Goal: Task Accomplishment & Management: Manage account settings

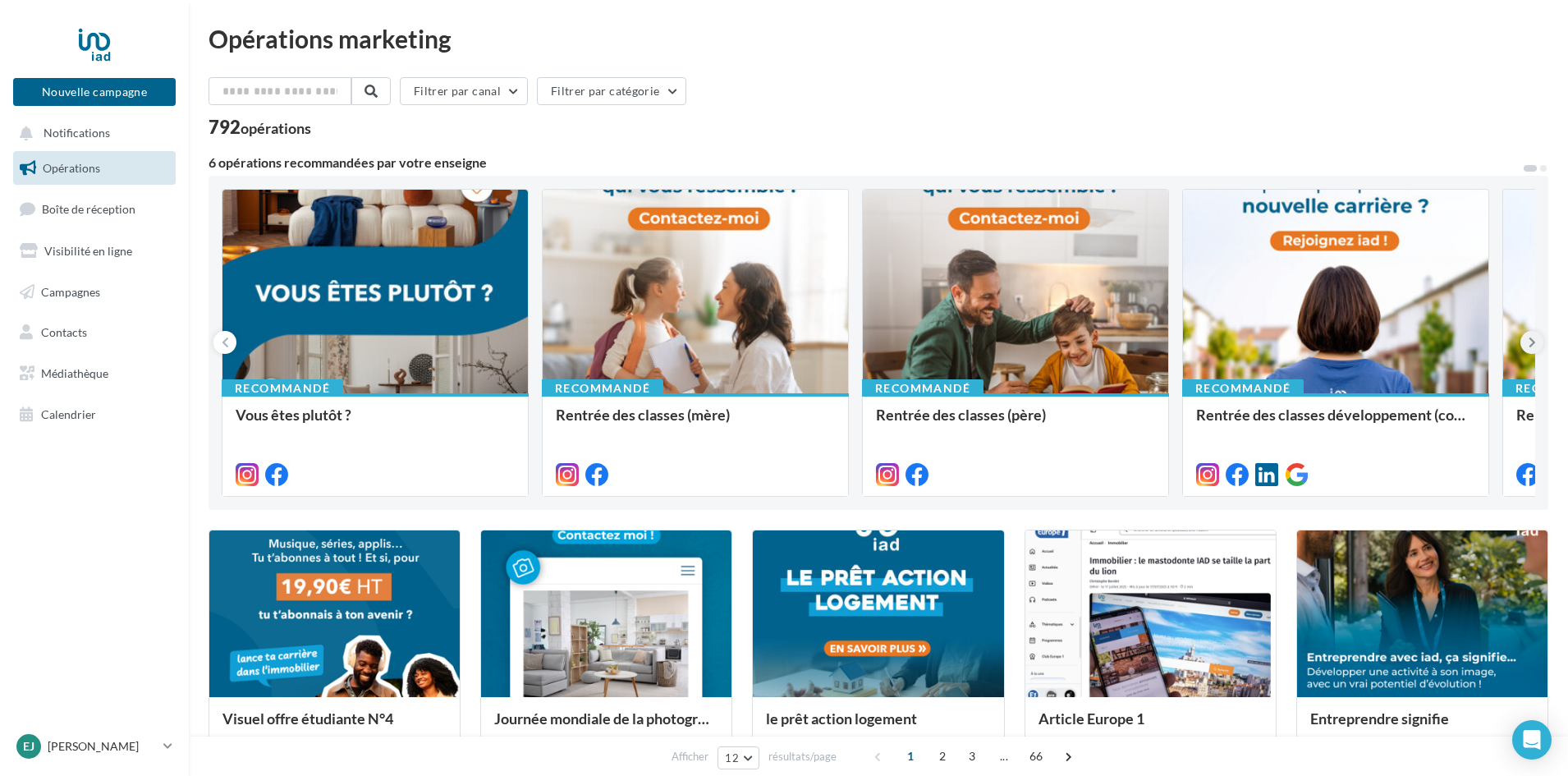
click at [1540, 344] on button at bounding box center [1532, 343] width 23 height 23
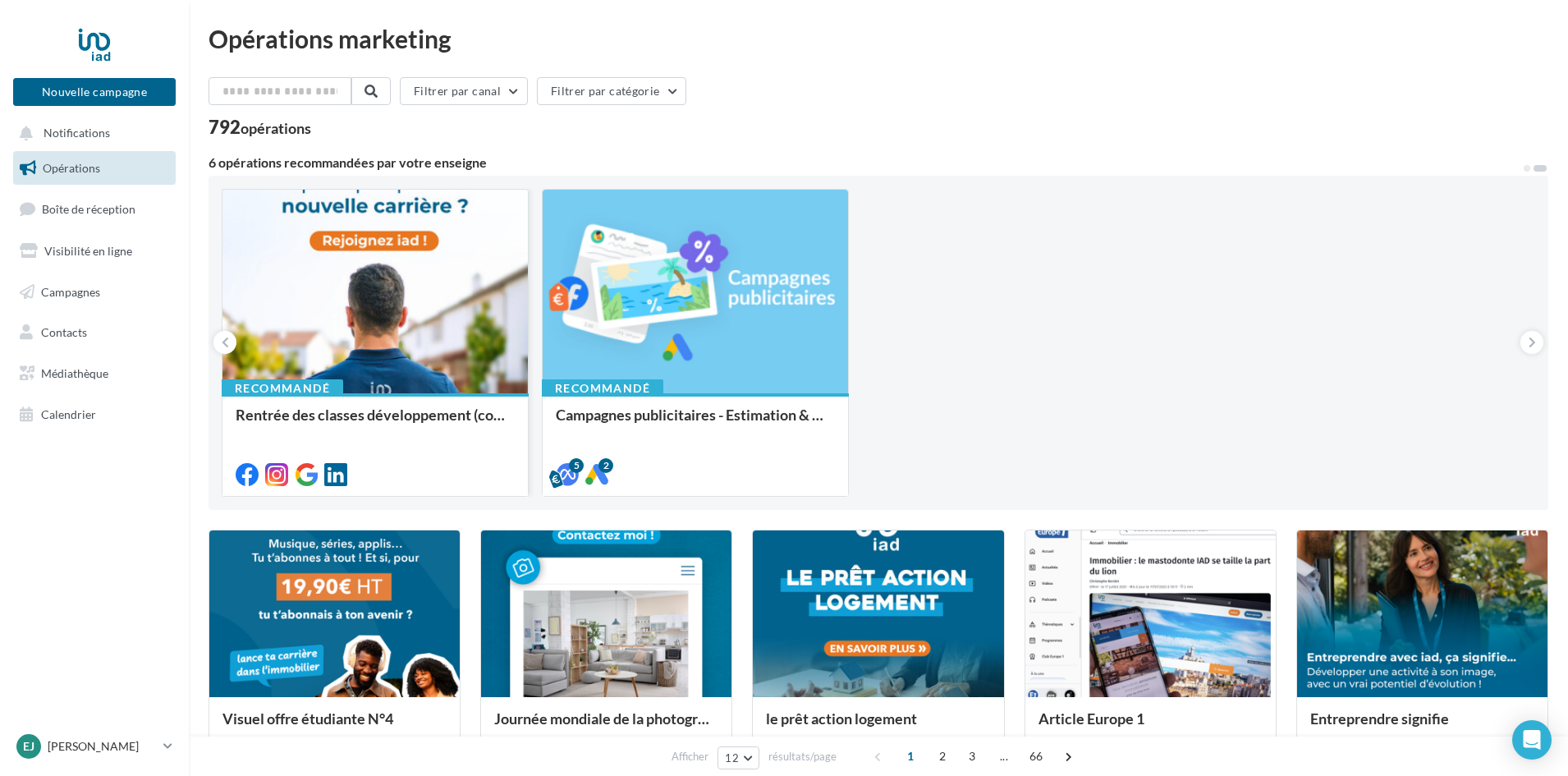
drag, startPoint x: 223, startPoint y: 337, endPoint x: 227, endPoint y: 358, distance: 21.4
click at [227, 363] on div "Recommandé Vous êtes plutôt ? Recommandé Rentrée des classes (mère) Recommandé …" at bounding box center [878, 342] width 1339 height 334
click at [224, 352] on button at bounding box center [225, 343] width 23 height 23
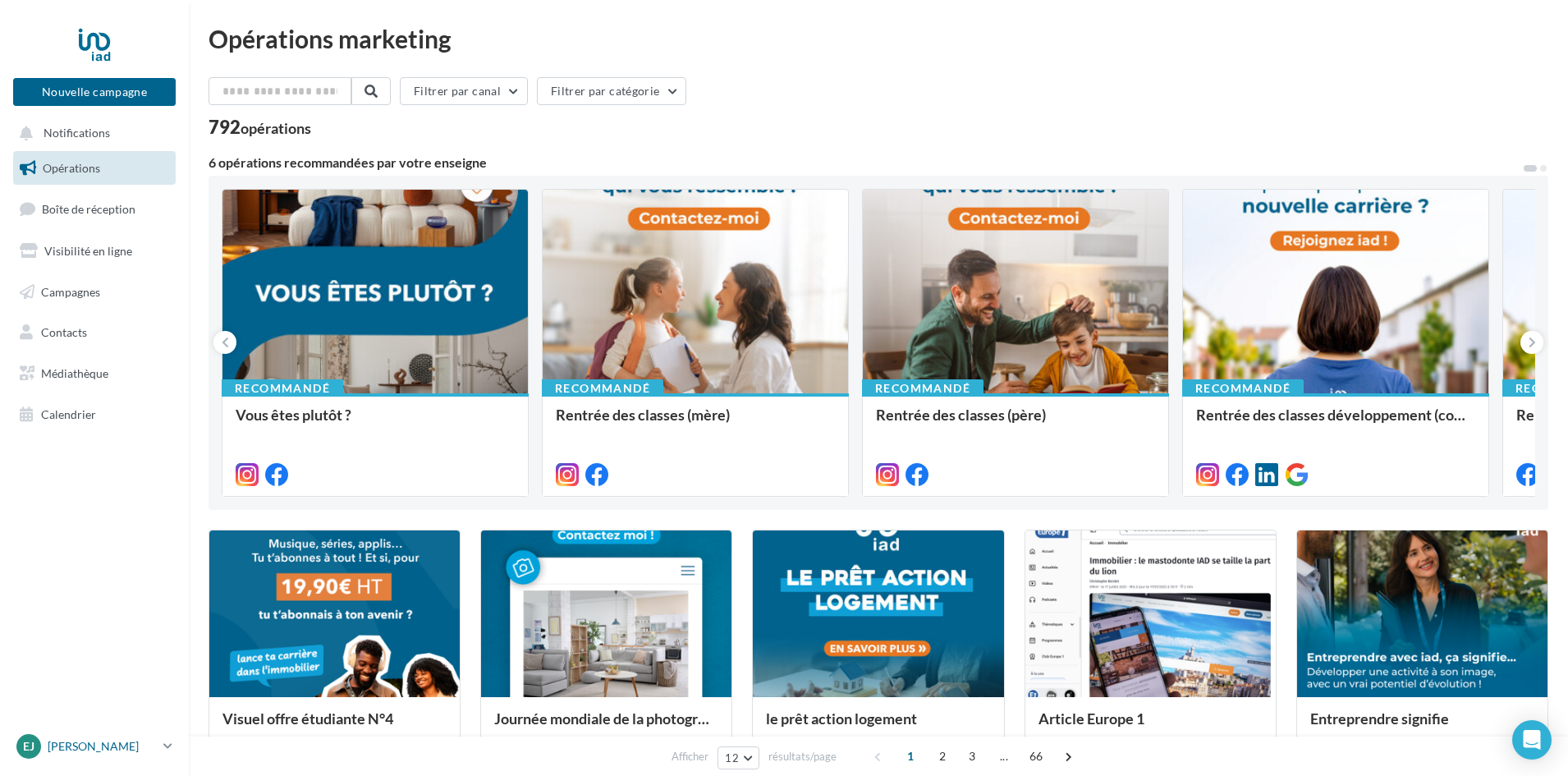
click at [92, 742] on p "[PERSON_NAME]" at bounding box center [102, 746] width 109 height 17
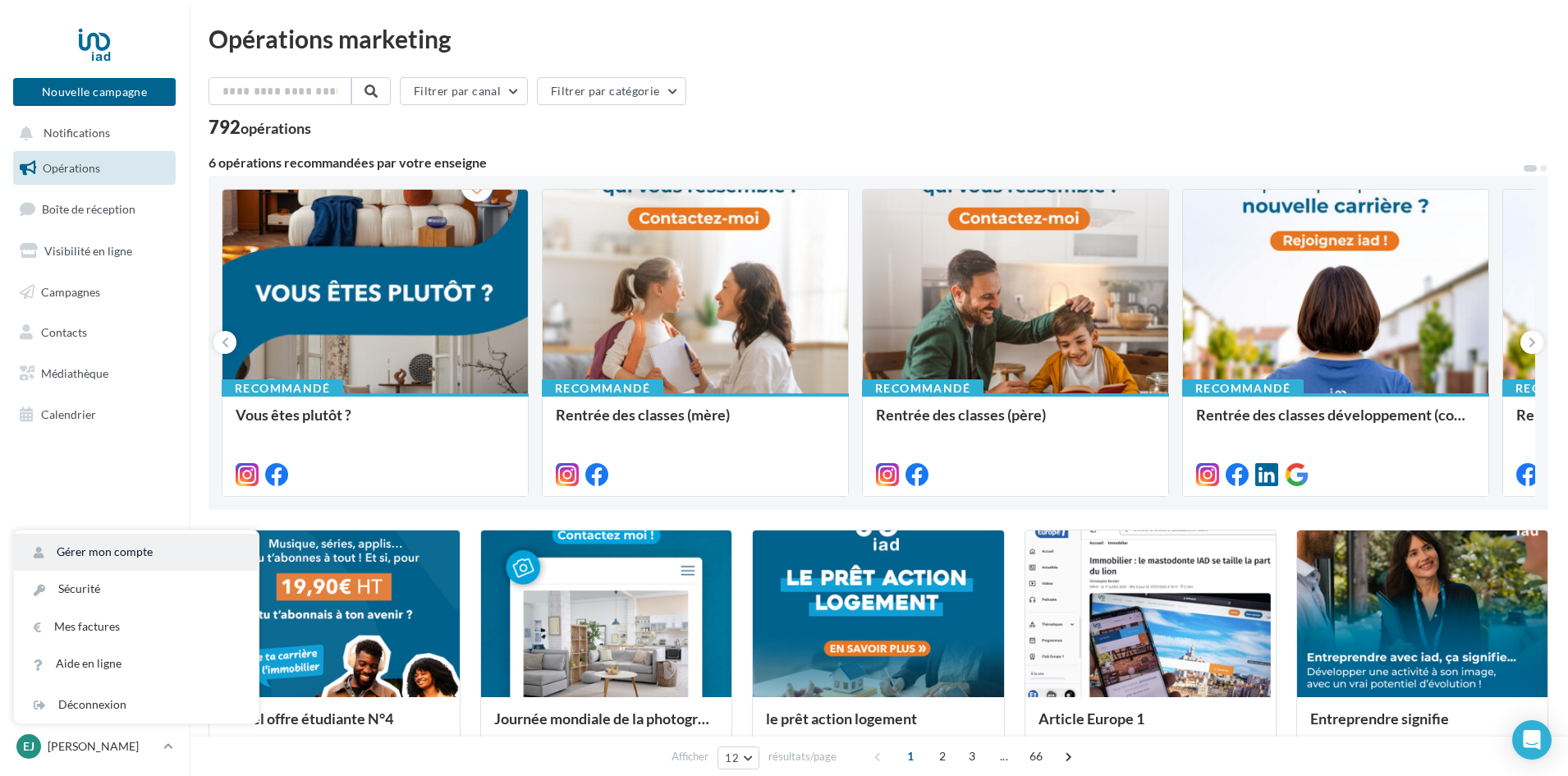
click at [109, 558] on link "Gérer mon compte" at bounding box center [135, 552] width 244 height 37
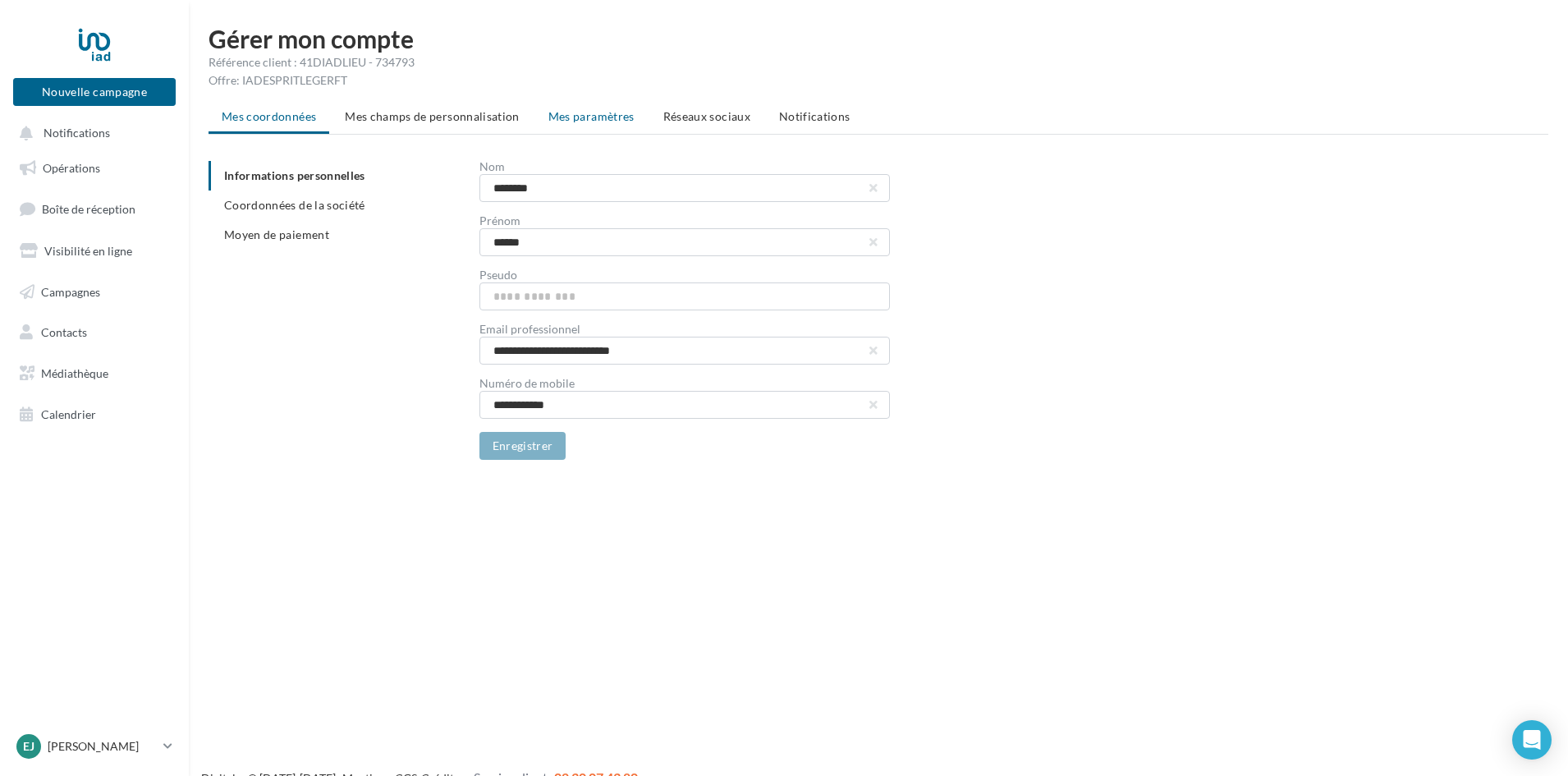
click at [562, 102] on li "Mes paramètres" at bounding box center [592, 117] width 113 height 29
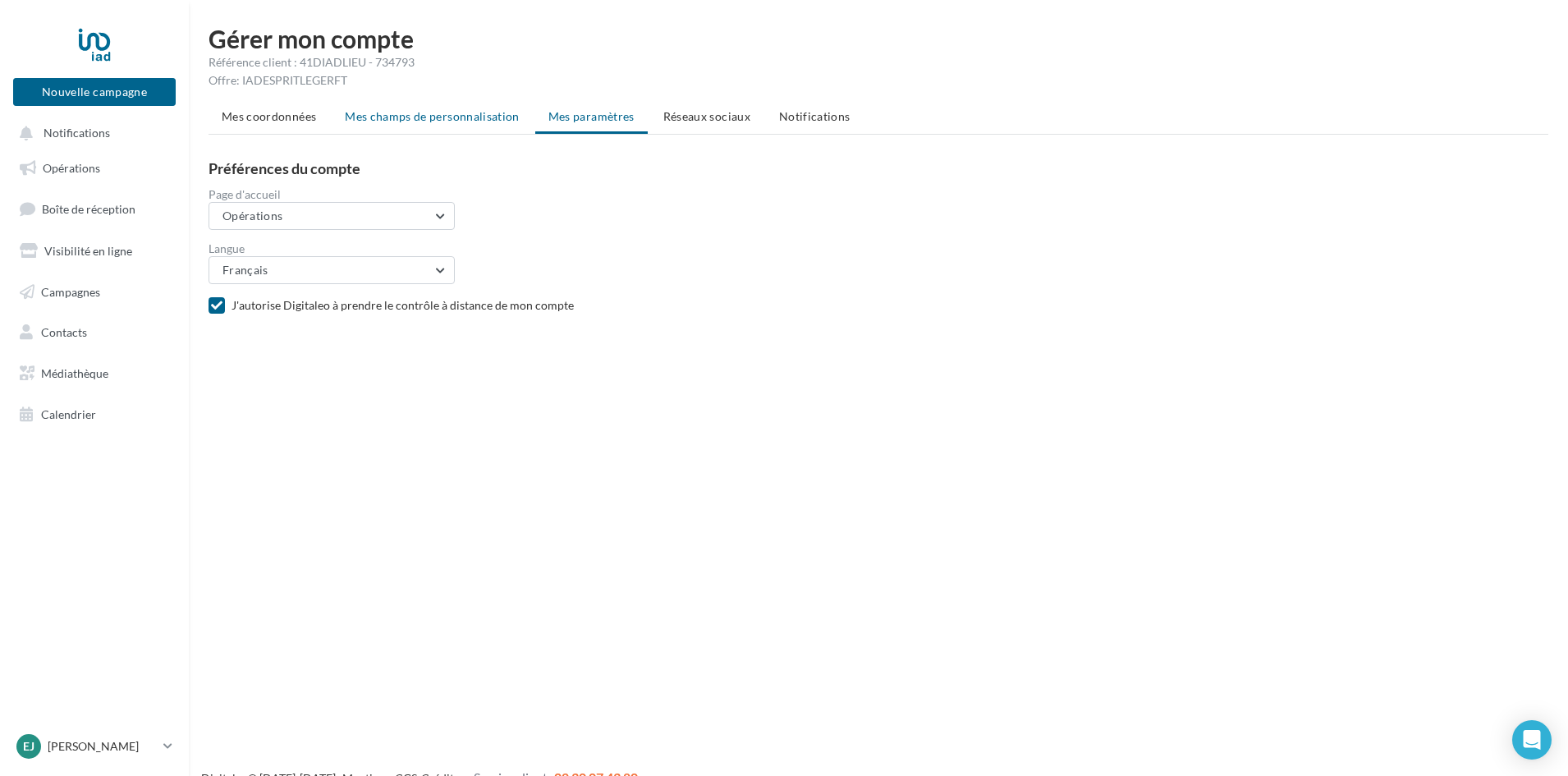
click at [485, 123] on span "Mes champs de personnalisation" at bounding box center [432, 116] width 175 height 14
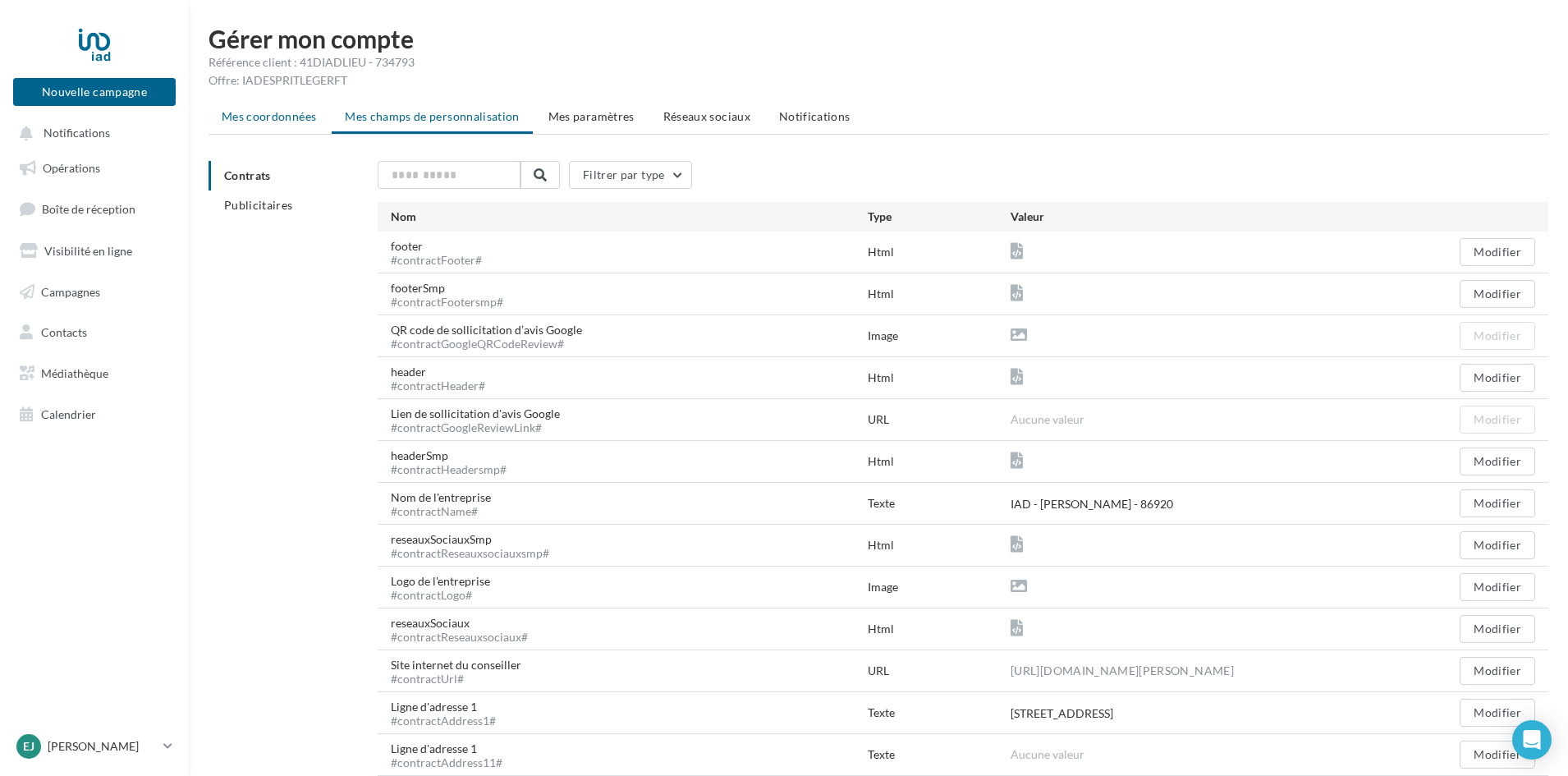
click at [260, 117] on span "Mes coordonnées" at bounding box center [269, 116] width 94 height 14
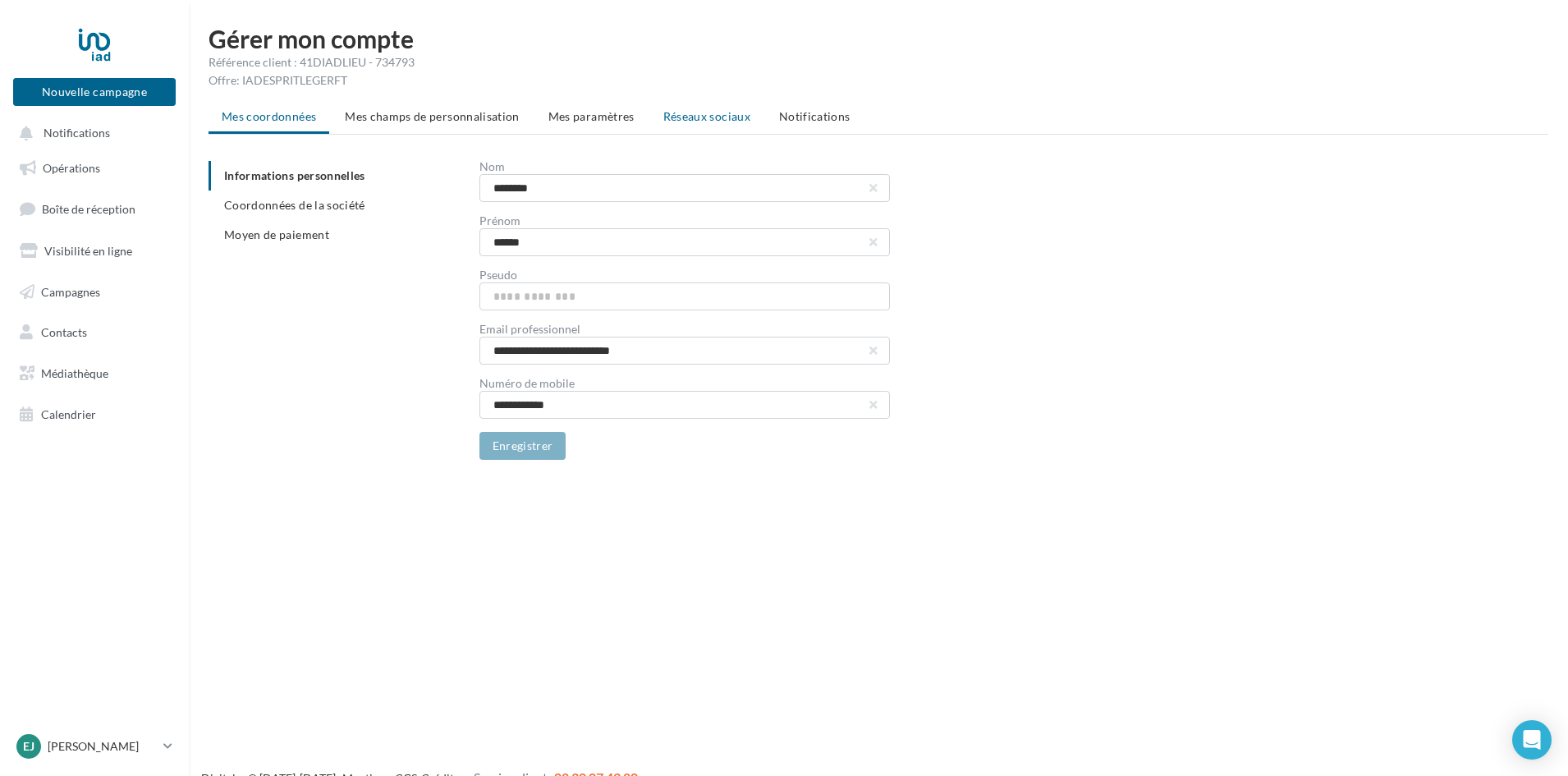
click at [705, 129] on li "Réseaux sociaux" at bounding box center [707, 117] width 113 height 29
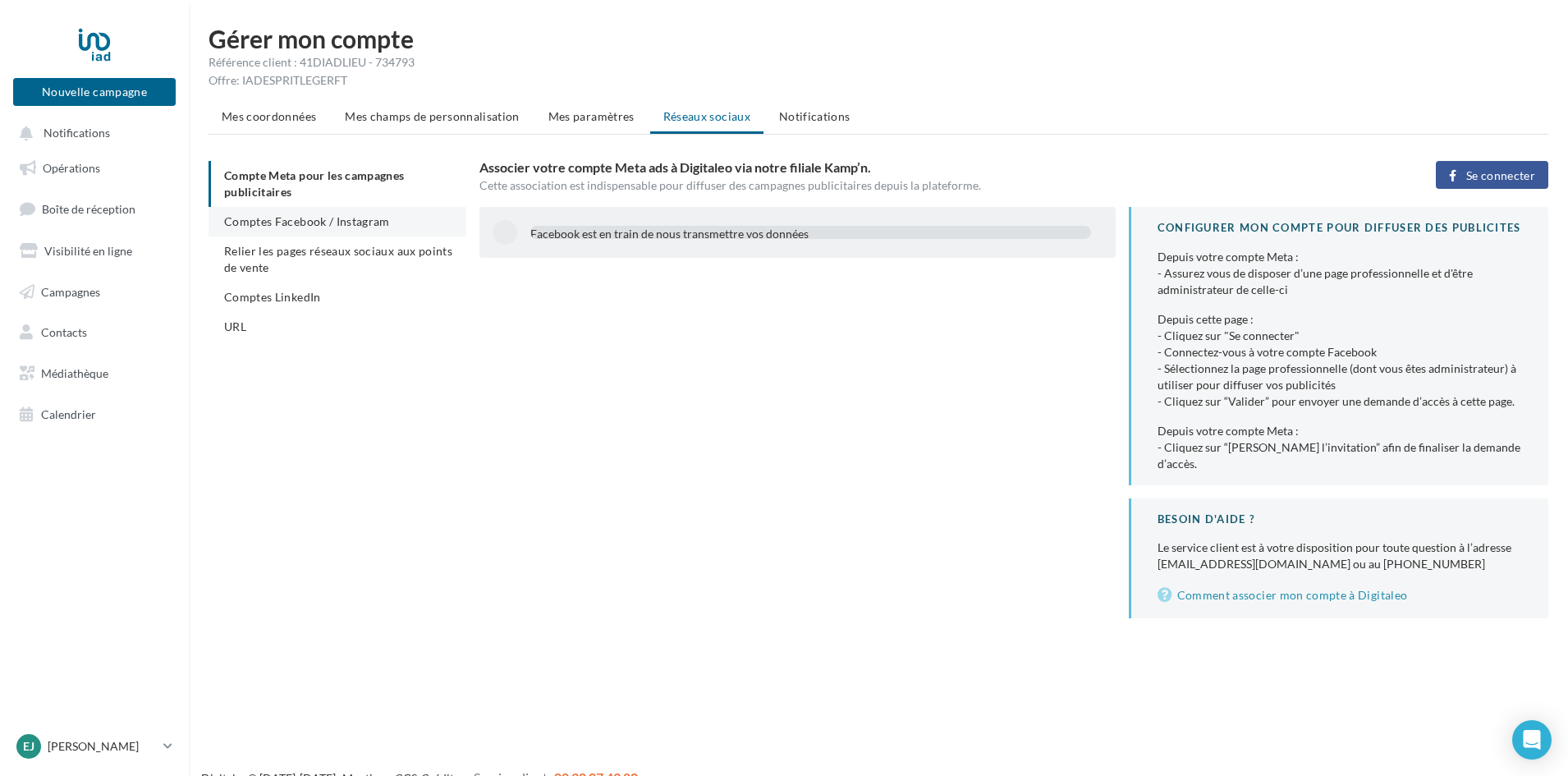
click at [345, 224] on span "Comptes Facebook / Instagram" at bounding box center [307, 221] width 165 height 14
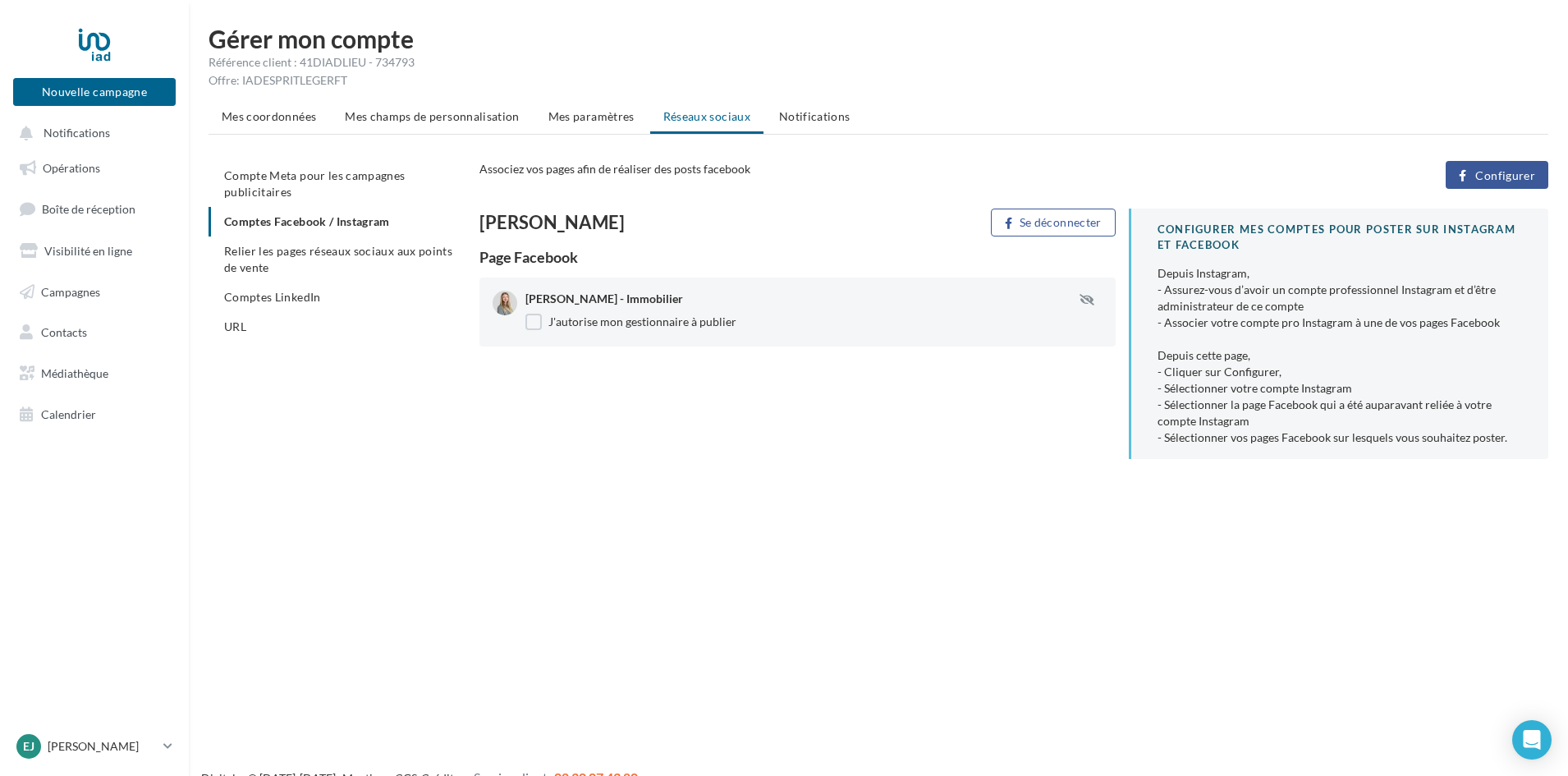
click at [1484, 170] on span "Configurer" at bounding box center [1506, 175] width 60 height 13
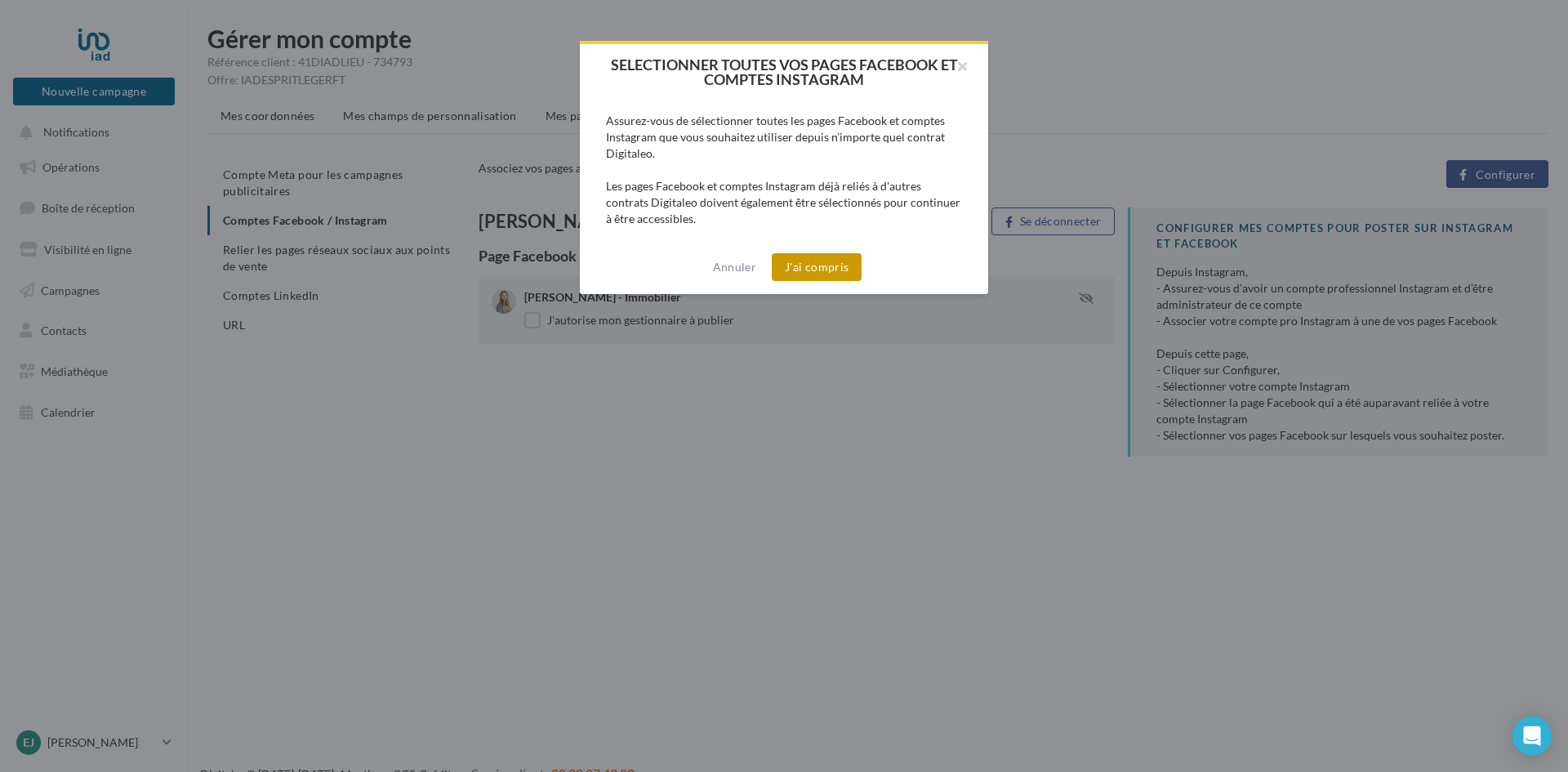
click at [810, 274] on button "J'ai compris" at bounding box center [816, 266] width 90 height 28
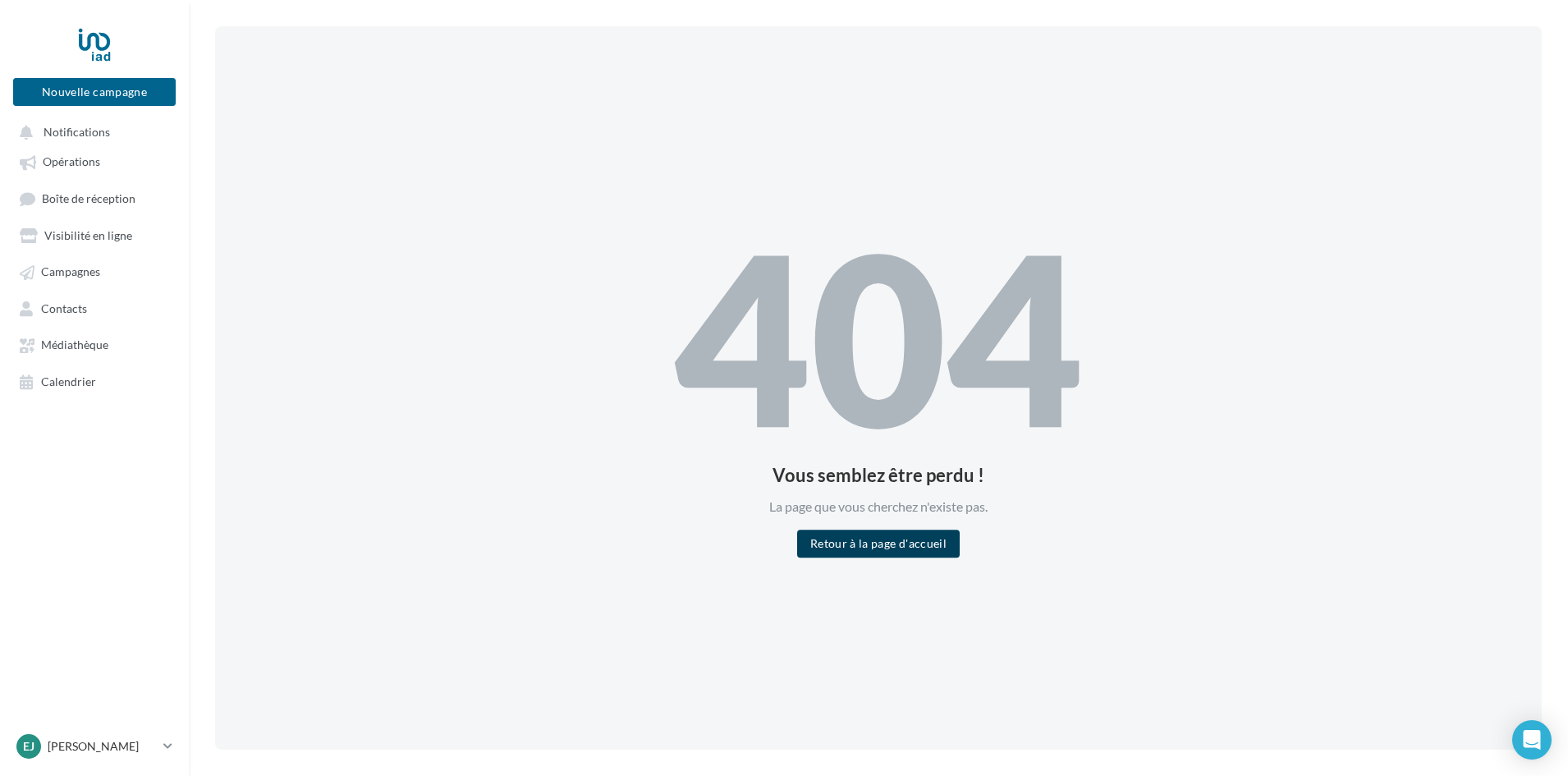
click at [870, 546] on button "Retour à la page d'accueil" at bounding box center [878, 543] width 163 height 28
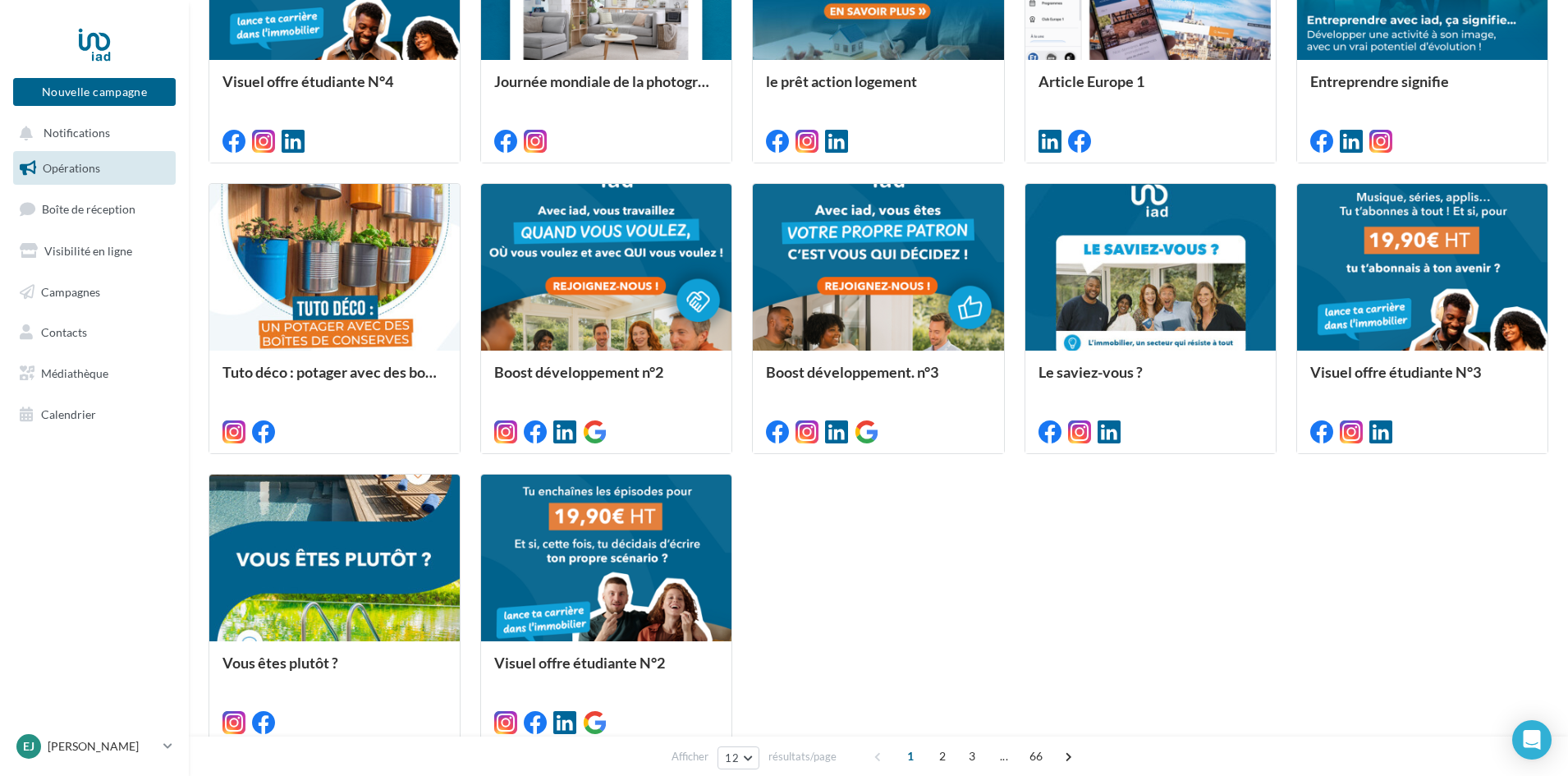
scroll to position [742, 0]
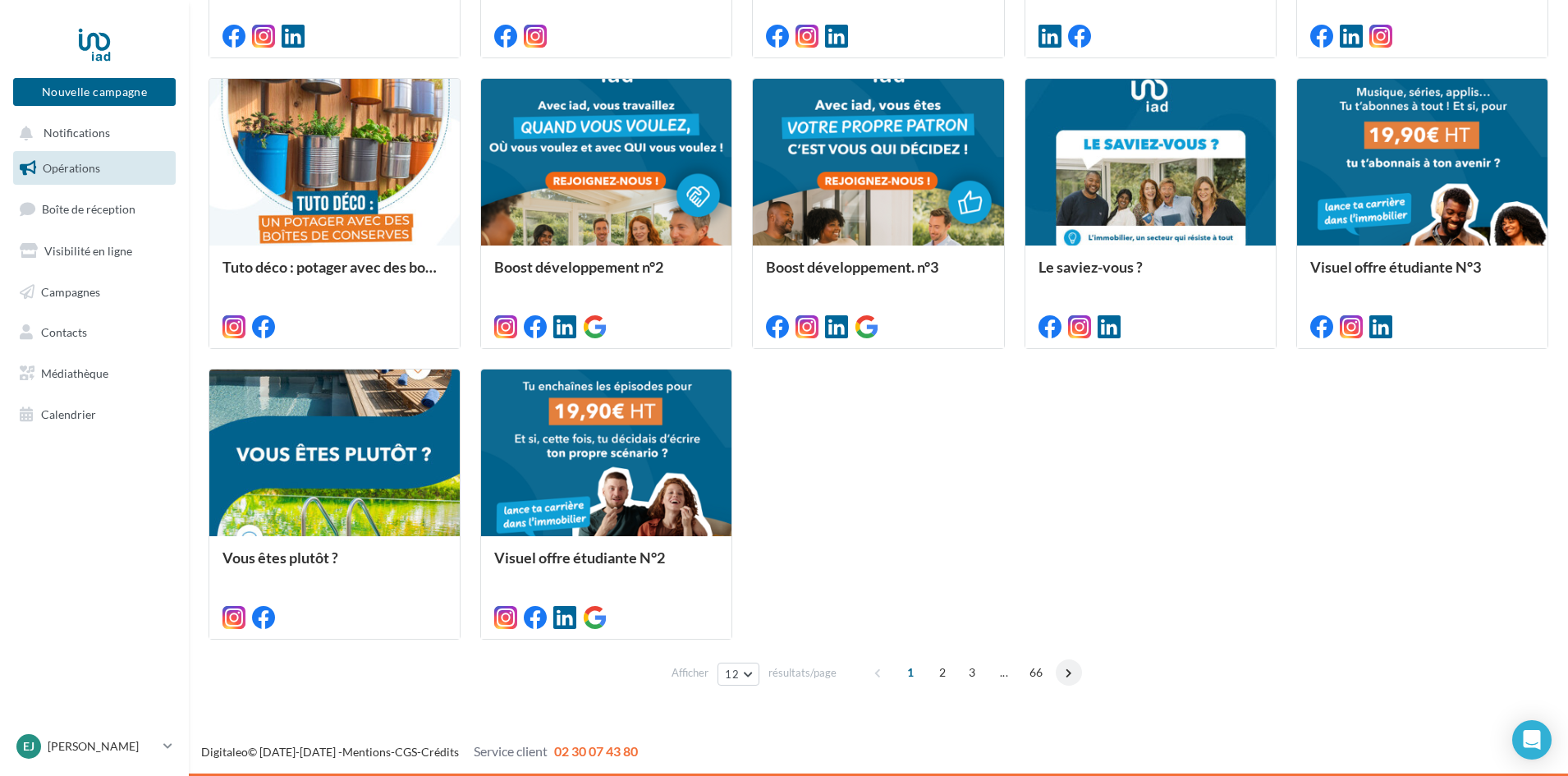
click at [1076, 674] on span at bounding box center [1069, 672] width 26 height 26
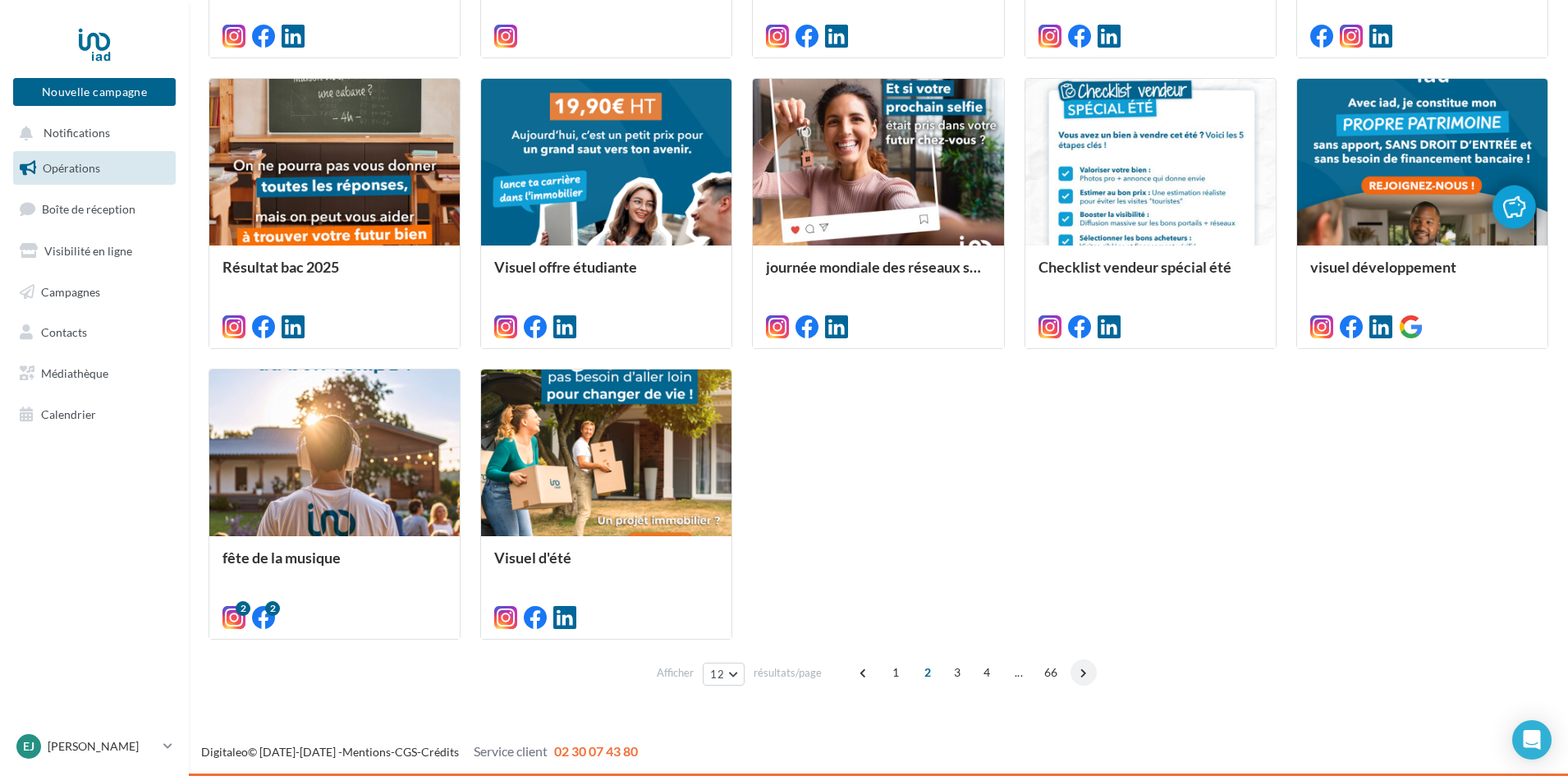
click at [1085, 671] on span at bounding box center [1083, 672] width 26 height 26
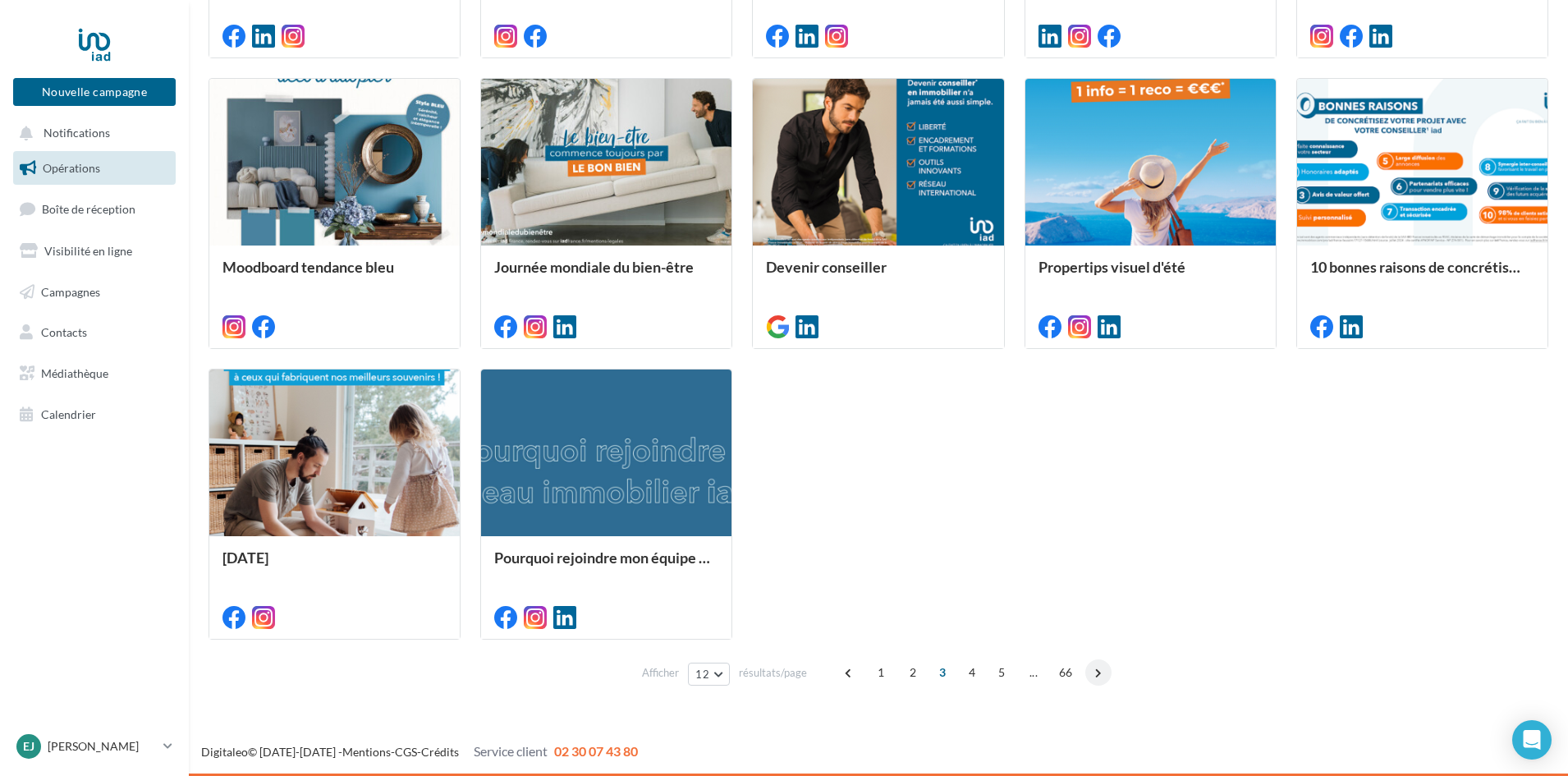
click at [1100, 669] on span at bounding box center [1098, 672] width 26 height 26
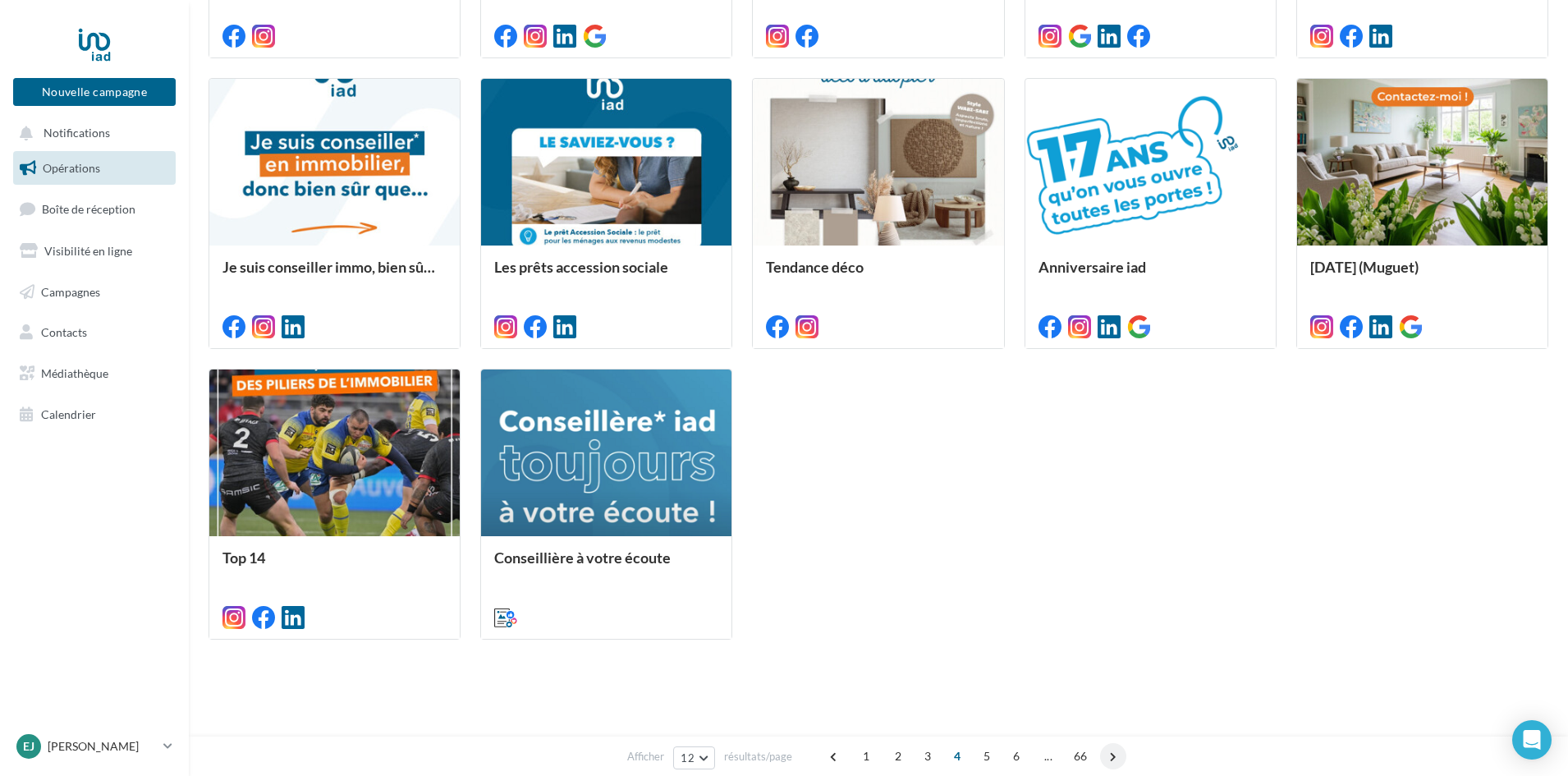
scroll to position [464, 0]
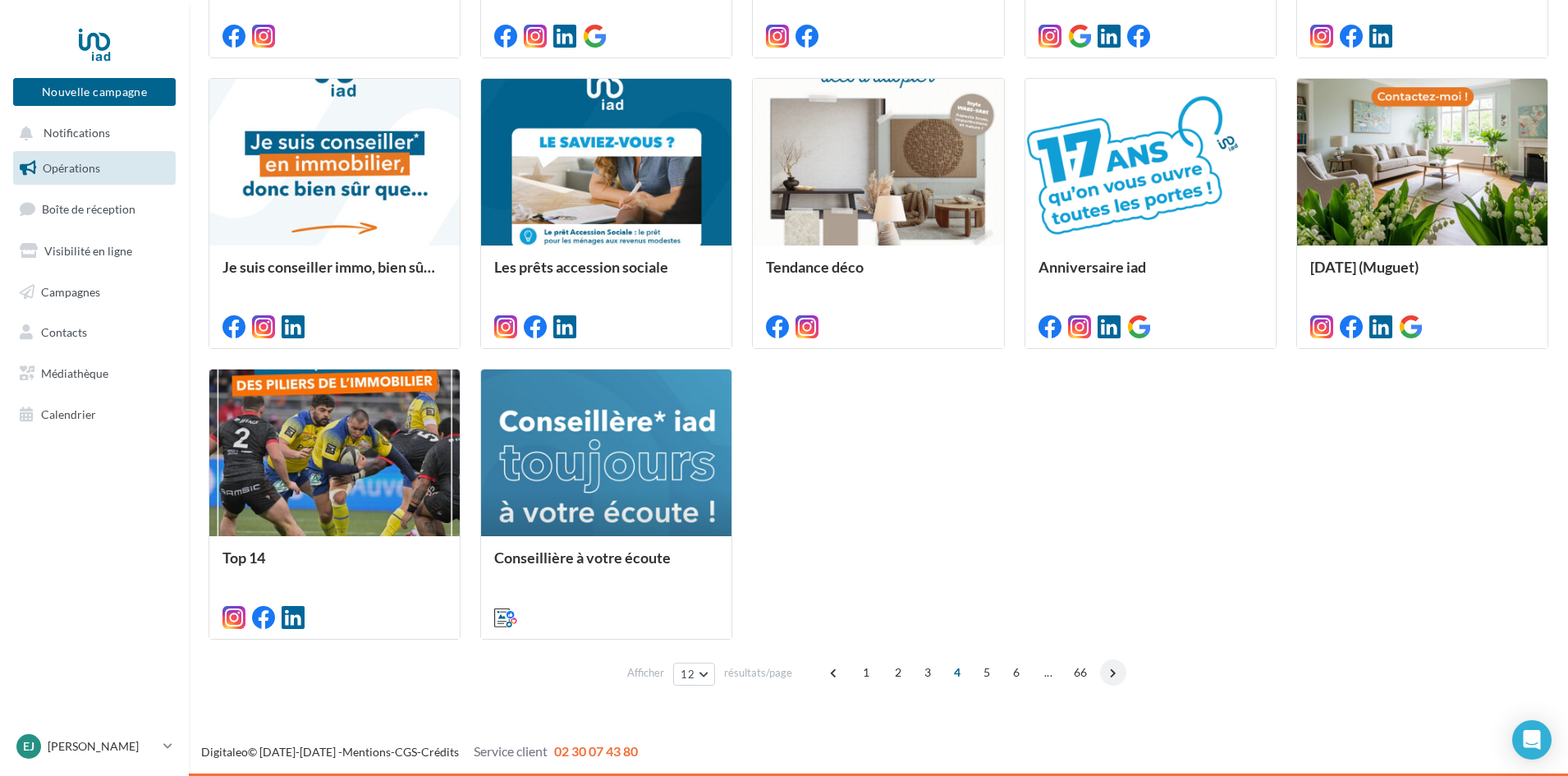
click at [1112, 679] on span at bounding box center [1112, 672] width 26 height 26
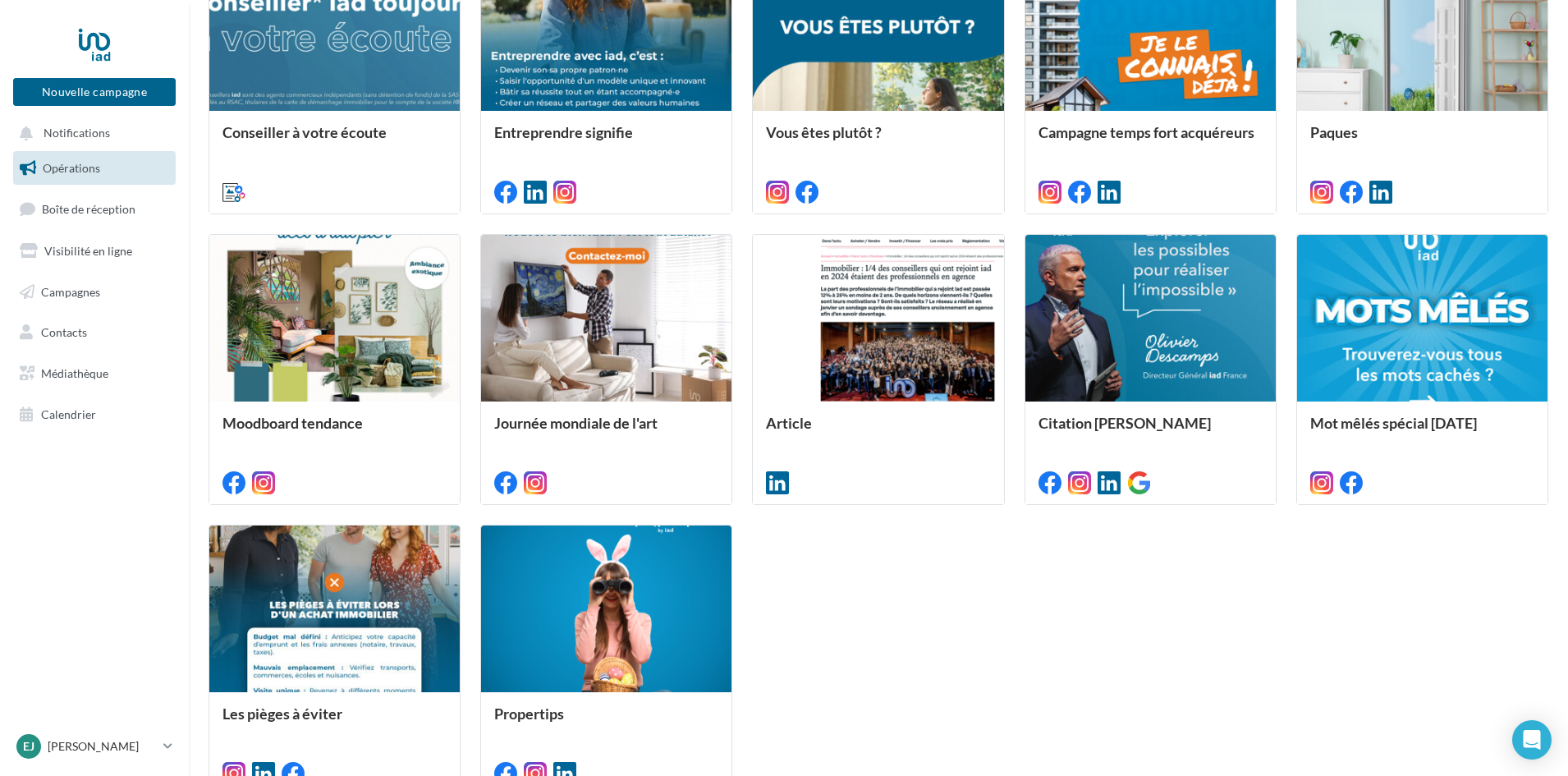
scroll to position [86, 0]
